Goal: Use online tool/utility: Utilize a website feature to perform a specific function

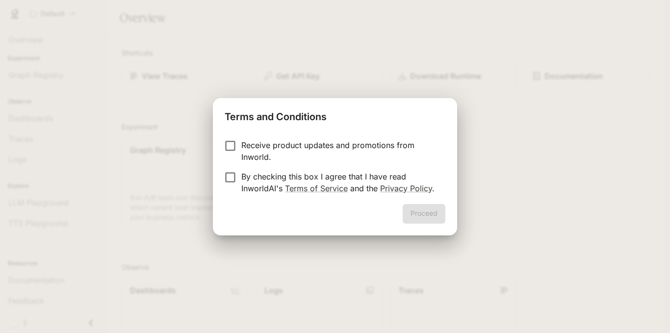
click at [350, 176] on p "By checking this box I agree that I have read InworldAI's Terms of Service and …" at bounding box center [339, 183] width 196 height 24
click at [410, 215] on button "Proceed" at bounding box center [424, 214] width 43 height 20
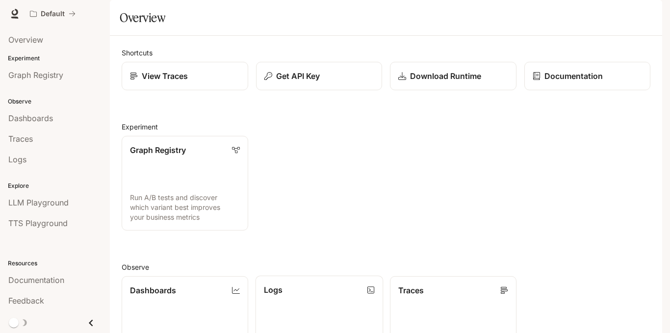
scroll to position [34, 0]
click at [405, 292] on link "Traces Trace request flows and performance" at bounding box center [453, 324] width 128 height 96
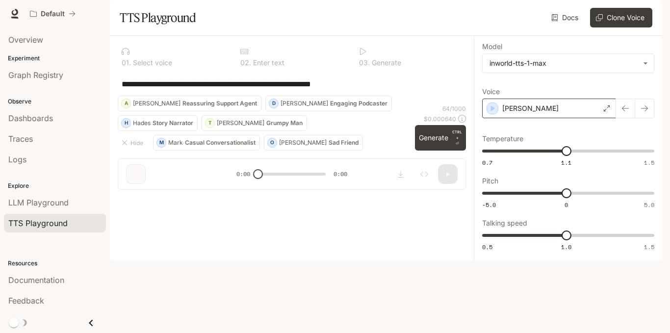
click at [511, 113] on p "Dennis" at bounding box center [530, 108] width 56 height 10
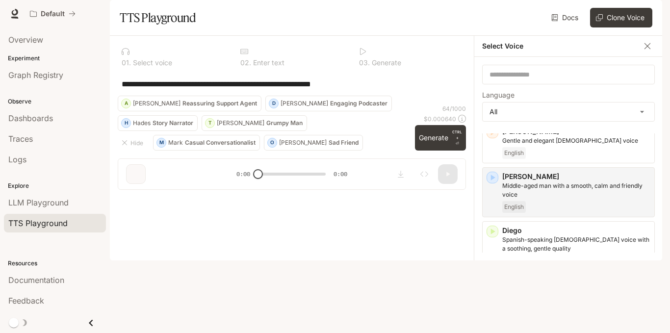
scroll to position [296, 0]
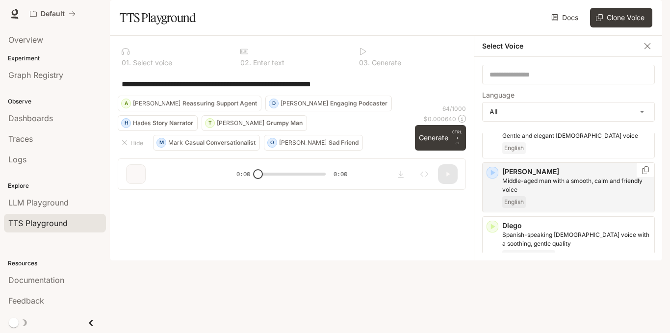
click at [497, 178] on icon "button" at bounding box center [493, 173] width 10 height 10
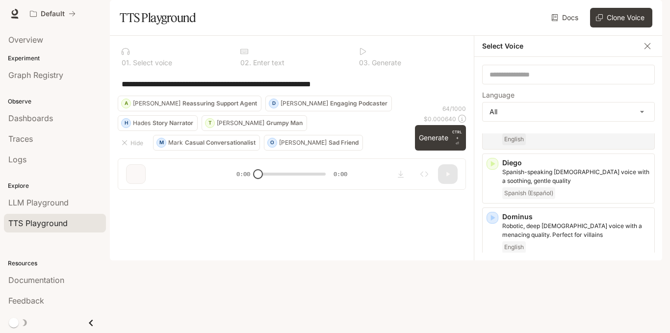
scroll to position [645, 0]
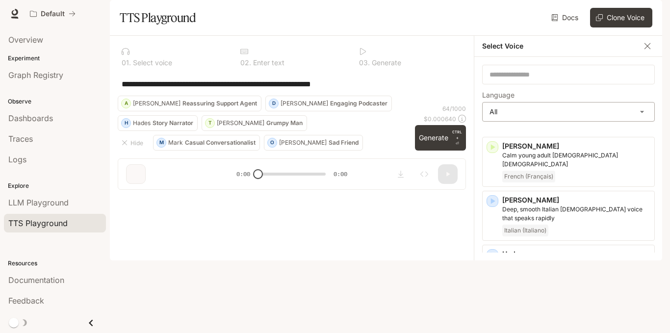
click at [530, 136] on body "**********" at bounding box center [335, 166] width 670 height 333
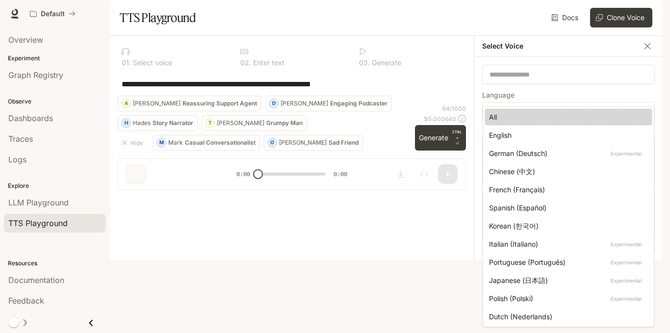
click at [520, 137] on div "English" at bounding box center [566, 135] width 155 height 10
type input "*****"
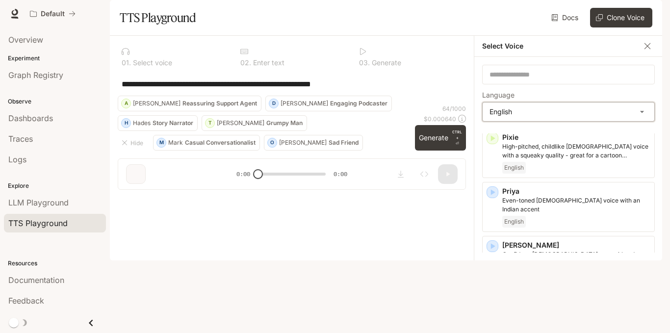
scroll to position [347, 0]
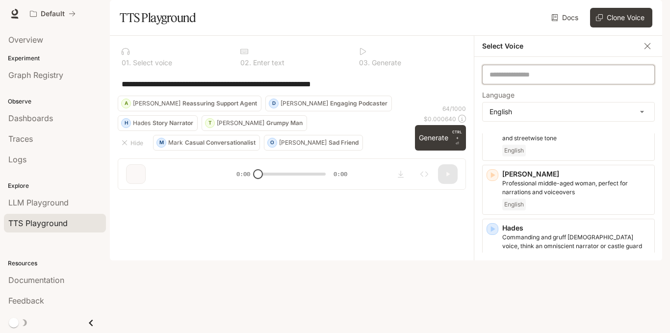
click at [526, 79] on input "text" at bounding box center [569, 75] width 172 height 10
click at [330, 106] on p "Engaging Podcaster" at bounding box center [358, 104] width 57 height 6
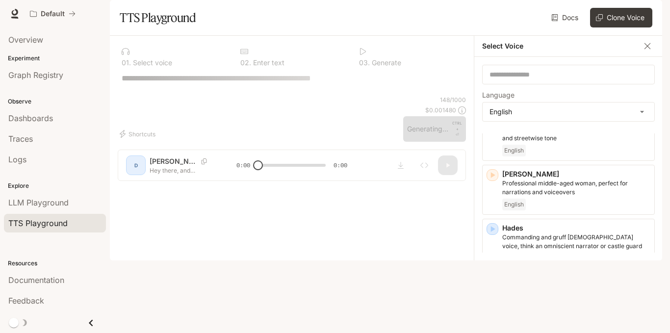
click at [41, 63] on div "Experiment Graph Registry" at bounding box center [55, 69] width 110 height 35
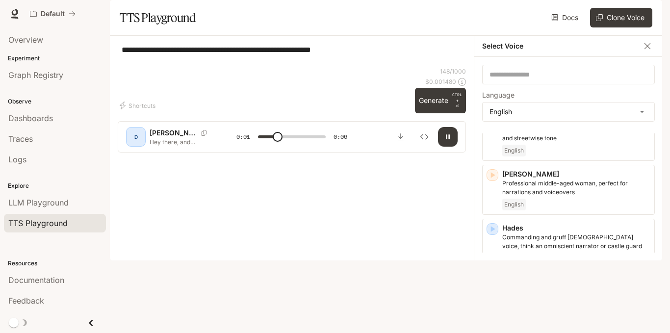
type input "***"
